Goal: Information Seeking & Learning: Learn about a topic

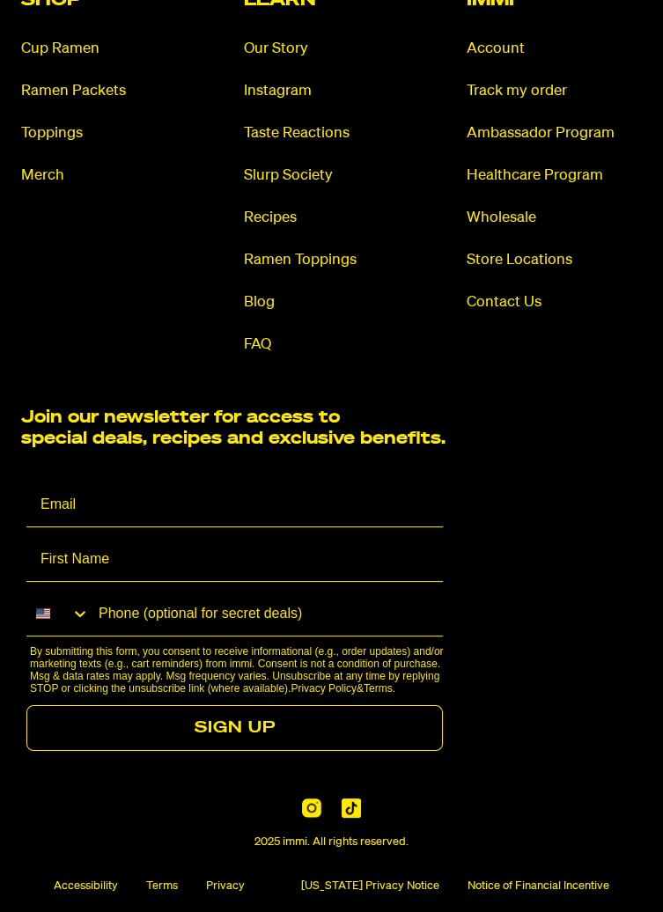
scroll to position [11877, 0]
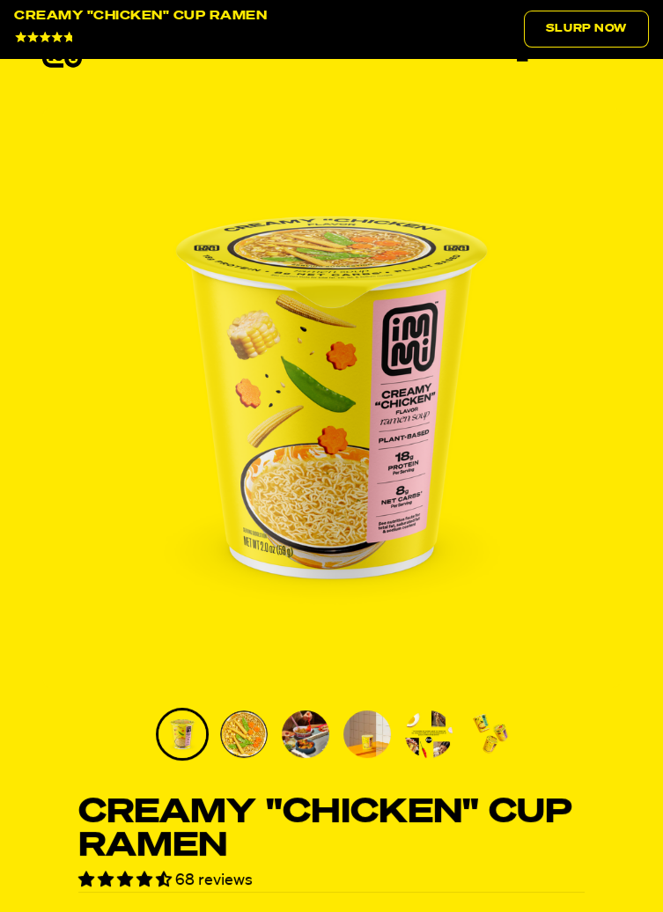
scroll to position [93, 0]
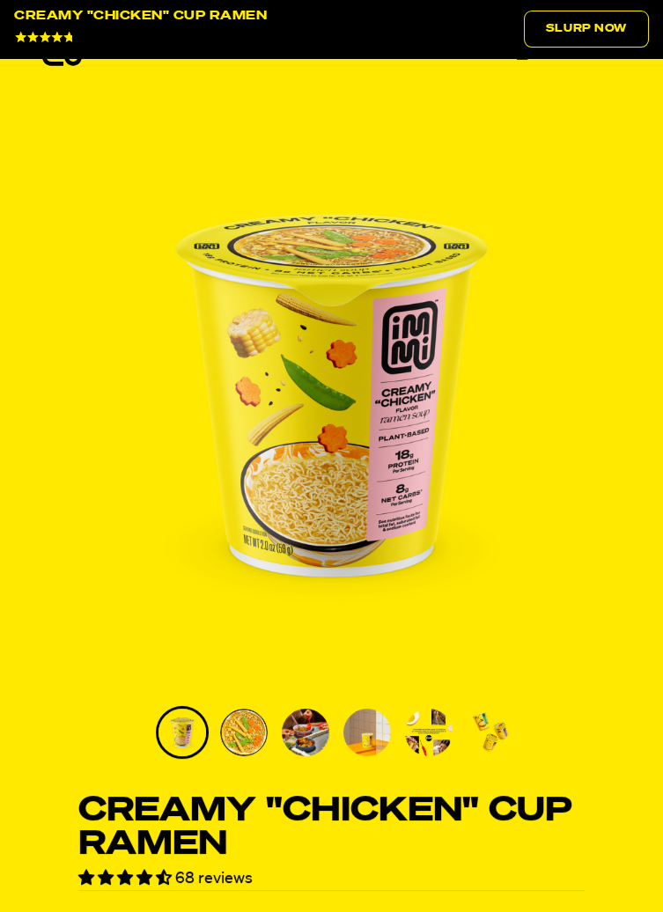
click at [480, 733] on img "Go to slide 6" at bounding box center [491, 733] width 48 height 48
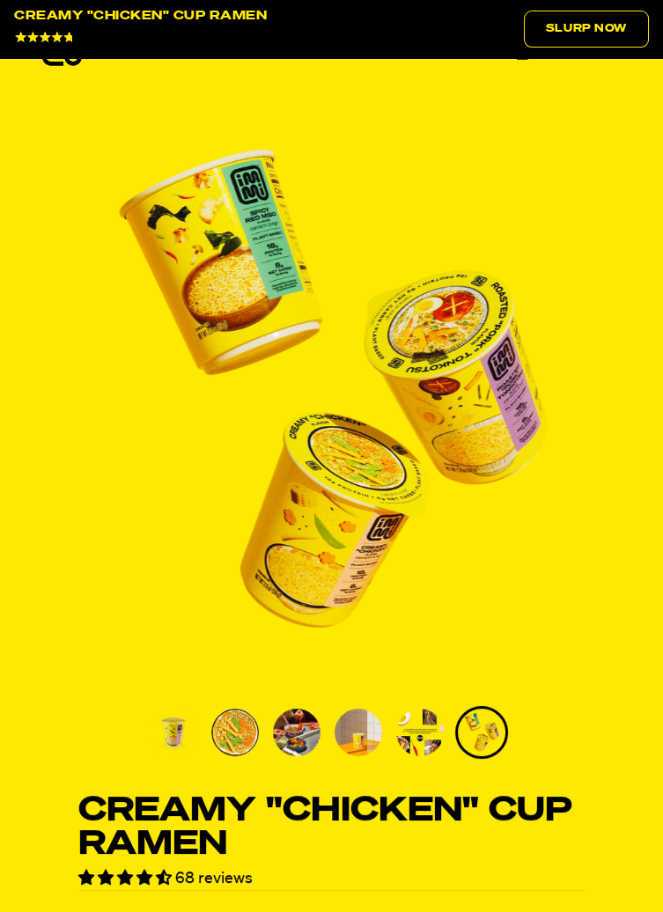
click at [360, 725] on img "Go to slide 4" at bounding box center [359, 733] width 48 height 48
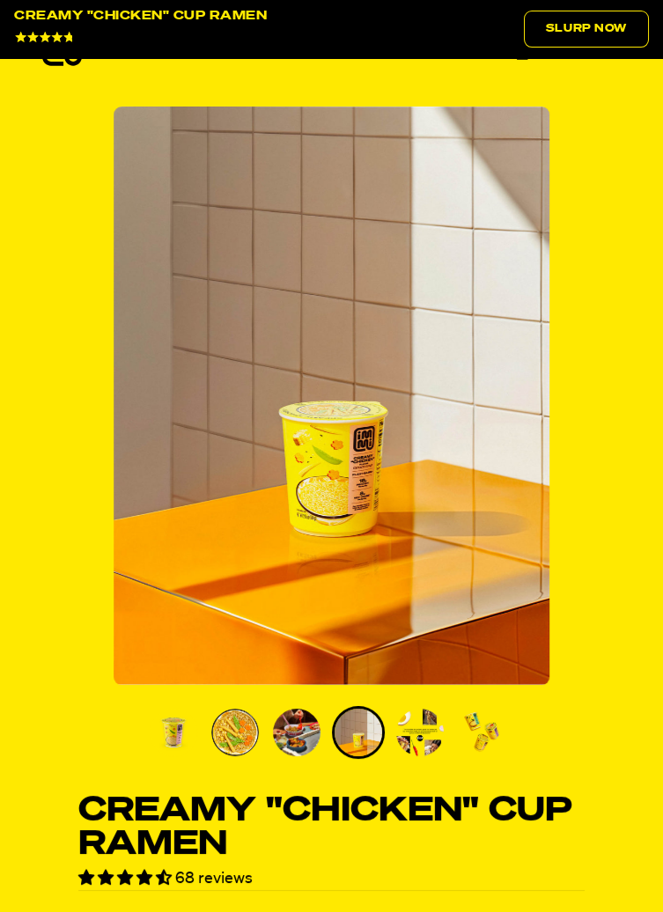
click at [426, 728] on img "Go to slide 5" at bounding box center [420, 733] width 48 height 48
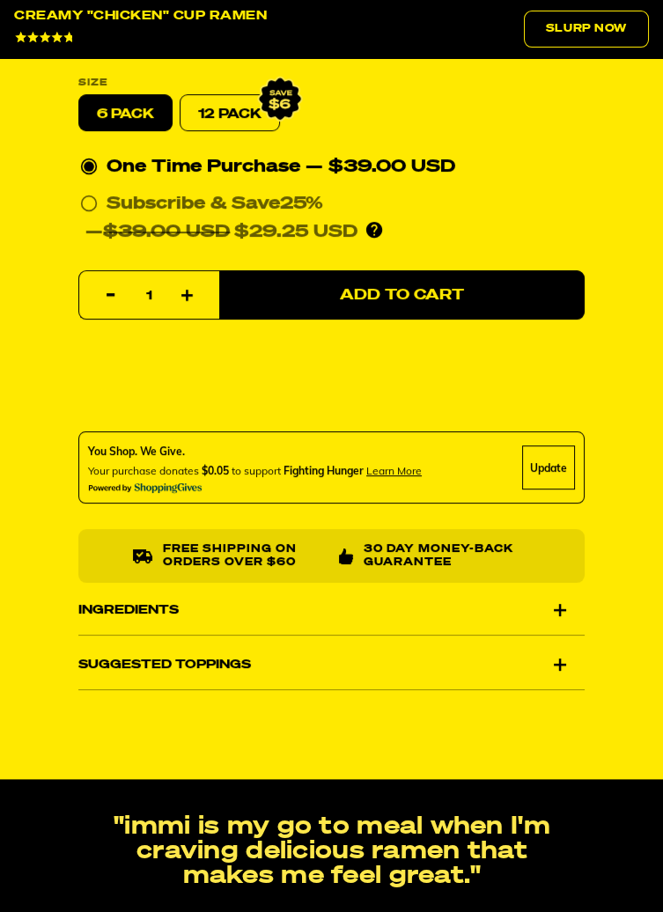
scroll to position [1151, 0]
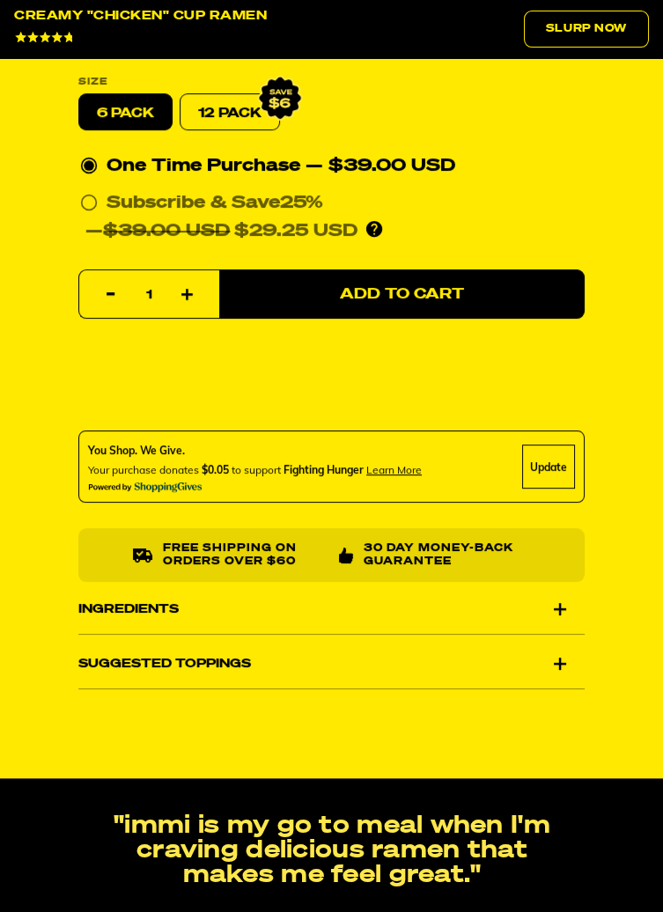
click at [545, 612] on div "Ingredients" at bounding box center [331, 609] width 506 height 49
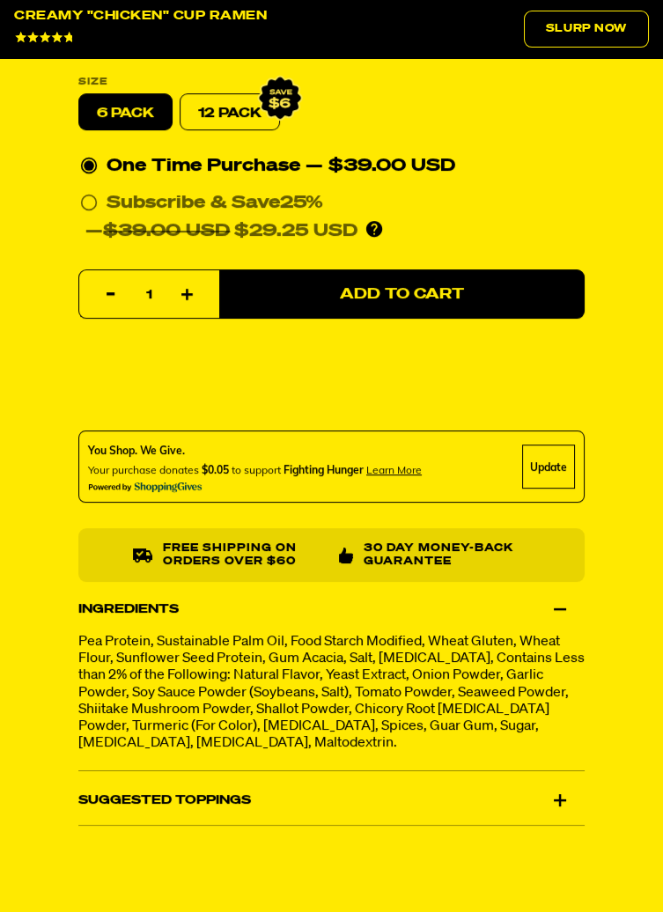
click at [546, 804] on div "Suggested Toppings" at bounding box center [331, 800] width 506 height 49
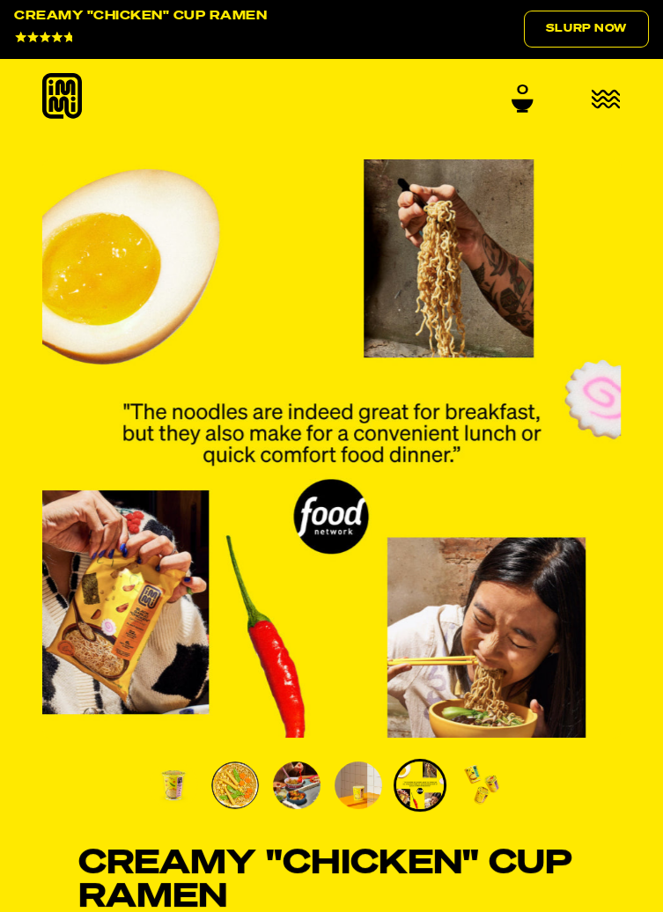
scroll to position [0, 0]
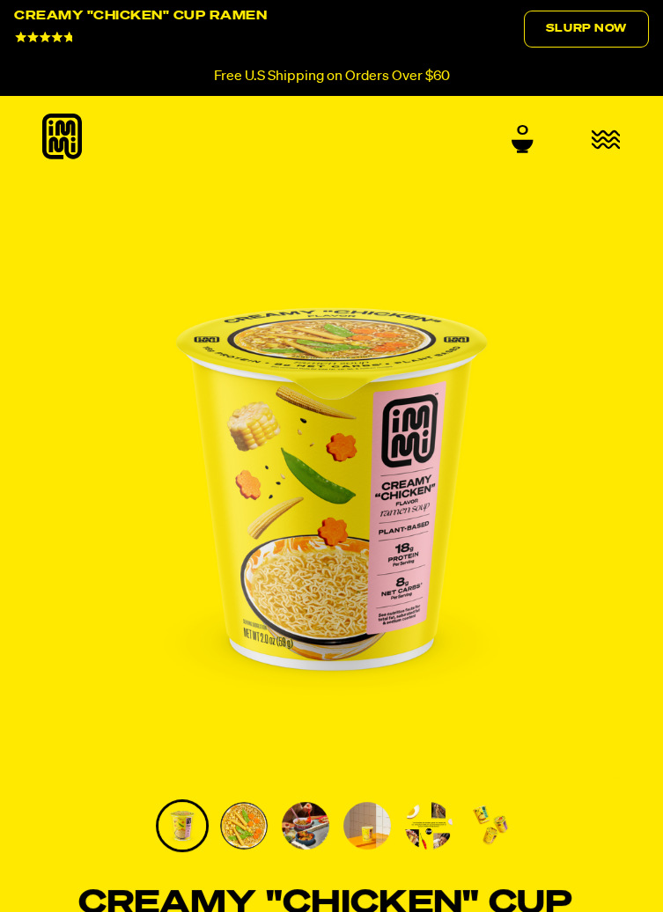
click at [533, 137] on icon at bounding box center [523, 143] width 22 height 14
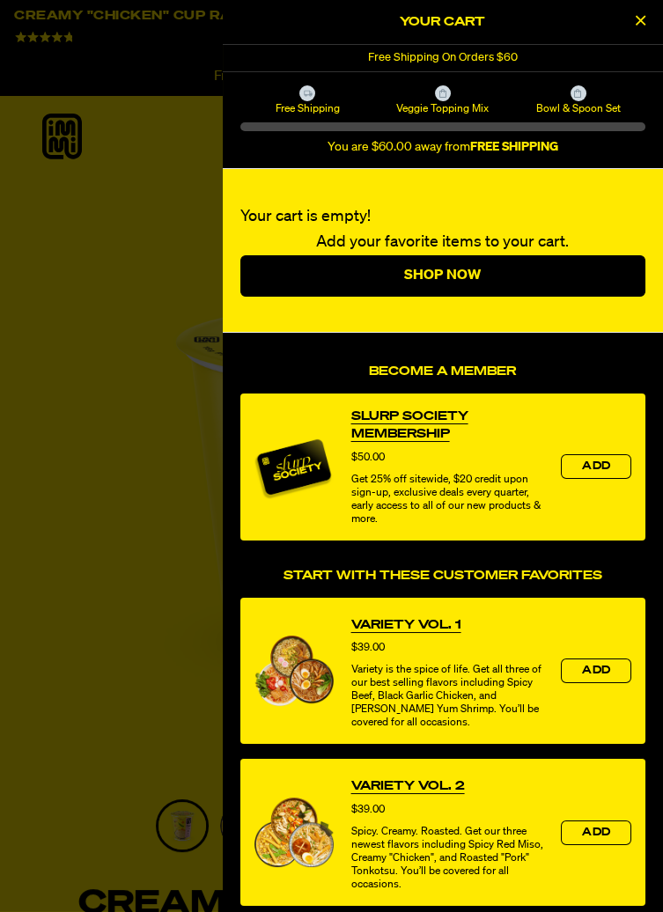
click at [144, 504] on div at bounding box center [331, 456] width 663 height 912
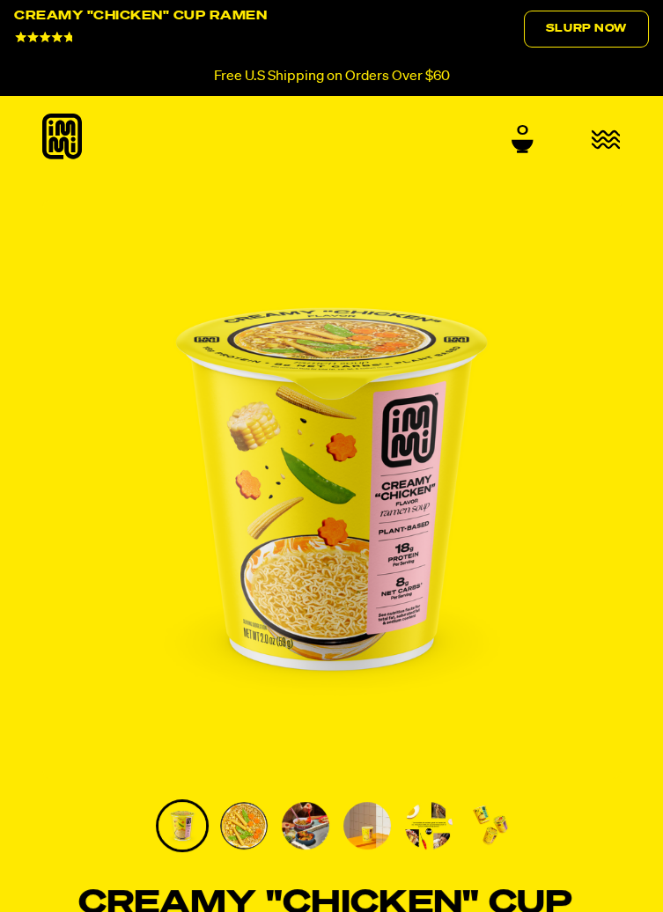
click at [607, 151] on button "button" at bounding box center [606, 140] width 29 height 23
